Goal: Find specific page/section

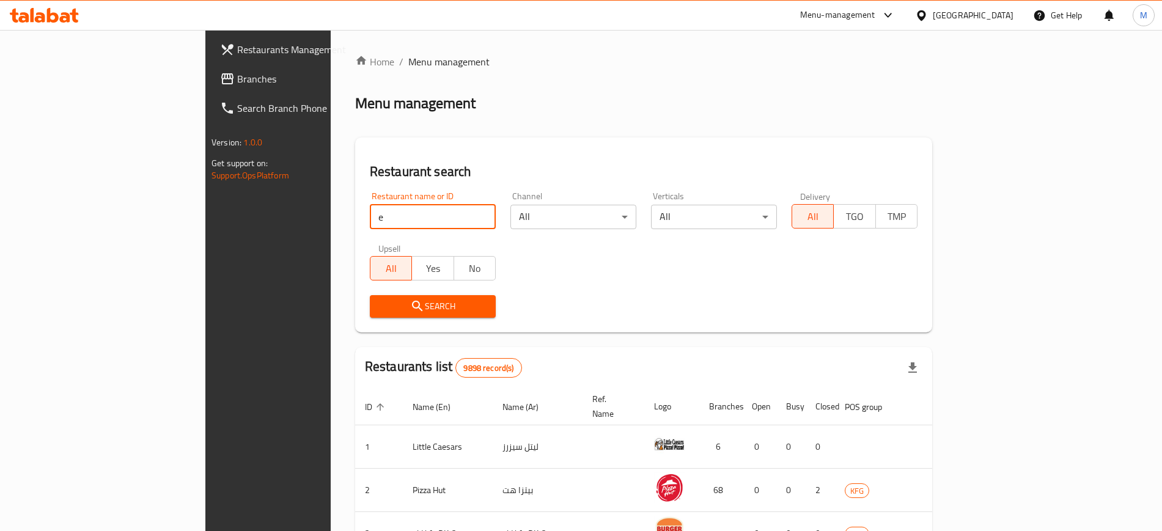
drag, startPoint x: 277, startPoint y: 216, endPoint x: 103, endPoint y: 232, distance: 174.3
click at [205, 232] on div "Restaurants Management Branches Search Branch Phone Version: 1.0.0 Get support …" at bounding box center [580, 458] width 751 height 856
type input "fire bird"
click button "Search" at bounding box center [433, 306] width 126 height 23
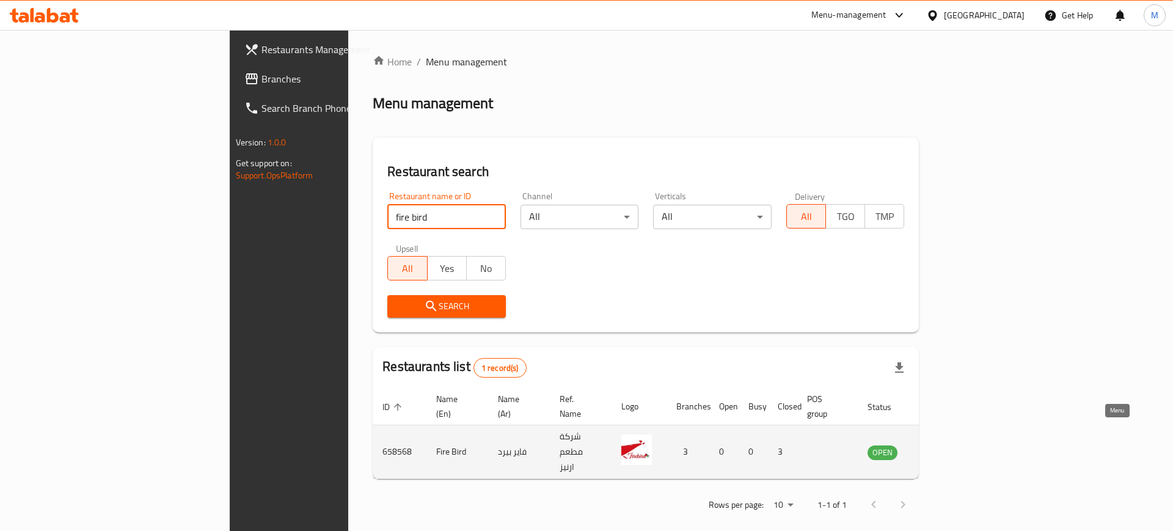
click at [944, 450] on icon "enhanced table" at bounding box center [942, 452] width 4 height 5
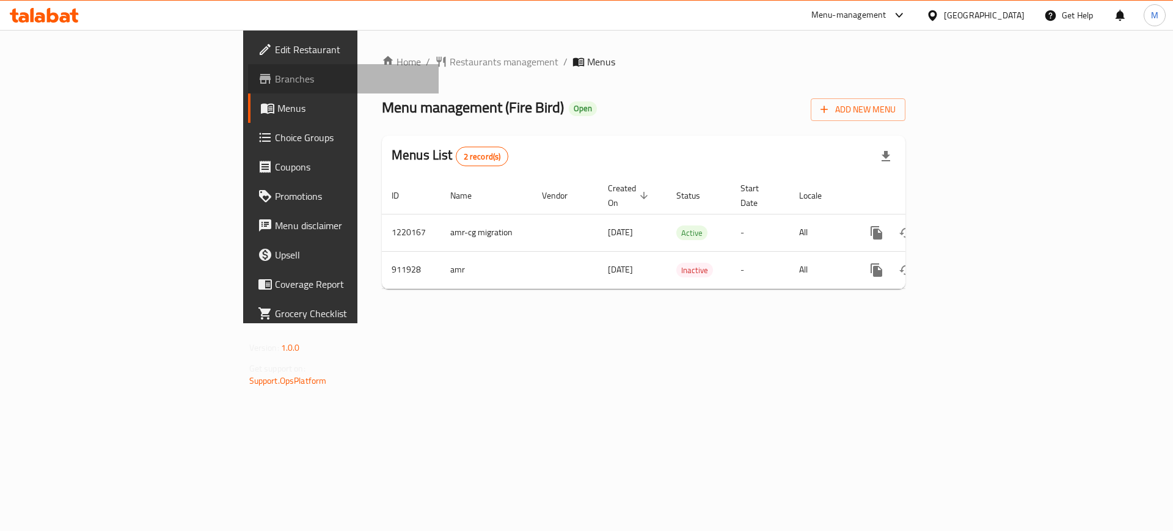
click at [248, 87] on link "Branches" at bounding box center [343, 78] width 191 height 29
